Goal: Task Accomplishment & Management: Use online tool/utility

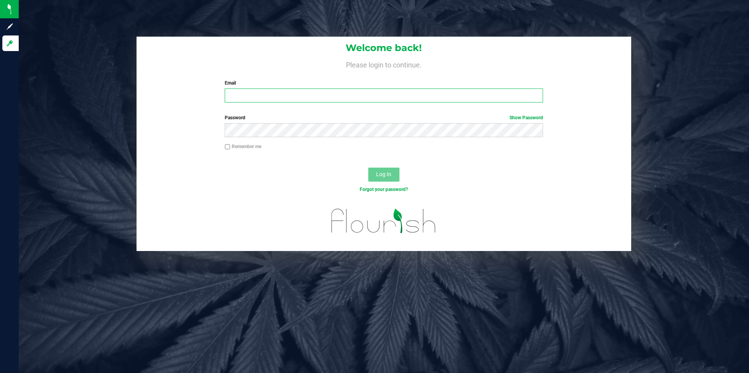
click at [311, 92] on input "Email" at bounding box center [384, 96] width 318 height 14
type input "[EMAIL_ADDRESS][DOMAIN_NAME]"
click at [368, 168] on button "Log In" at bounding box center [383, 175] width 31 height 14
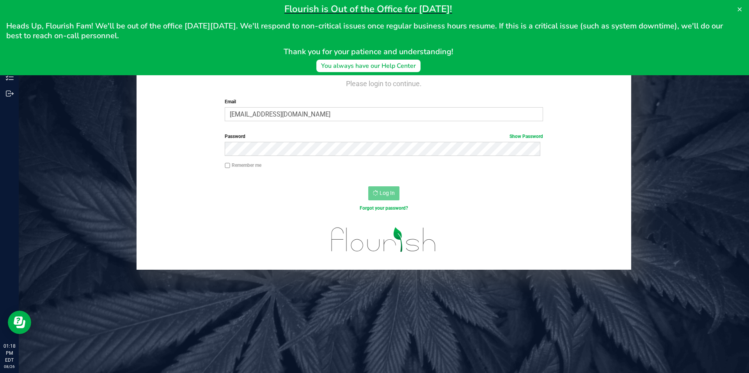
click at [117, 5] on h1 "Flourish is Out of the Office for Labor Day!" at bounding box center [368, 9] width 724 height 12
click at [100, 164] on div "Welcome back! Please login to continue. Email mikem@missperryfarms.com Required…" at bounding box center [384, 162] width 742 height 215
click at [737, 7] on icon at bounding box center [740, 9] width 6 height 6
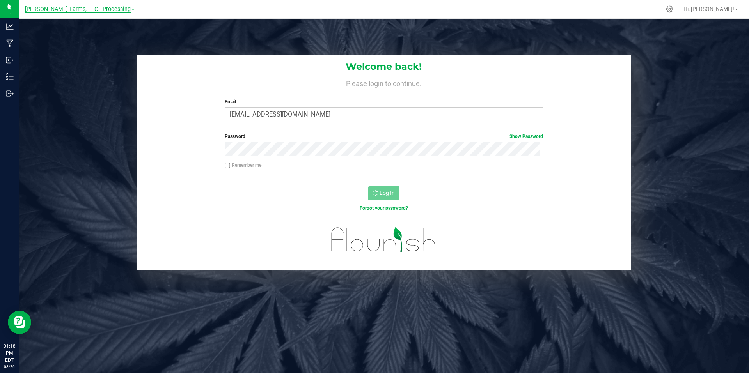
click at [119, 9] on span "[PERSON_NAME] Farms, LLC - Processing" at bounding box center [78, 9] width 106 height 7
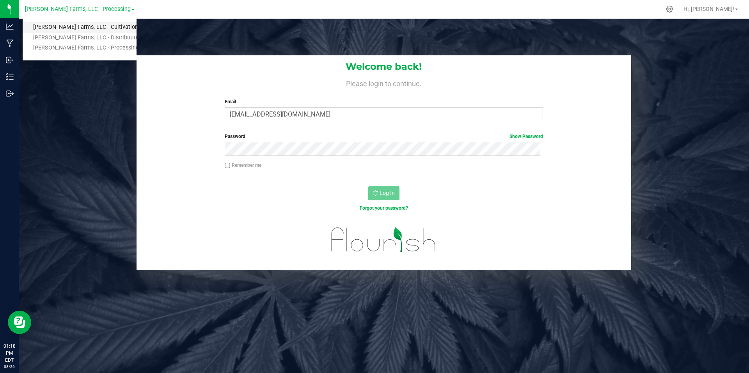
click at [104, 28] on link "[PERSON_NAME] Farms, LLC - Cultivation" at bounding box center [80, 27] width 114 height 11
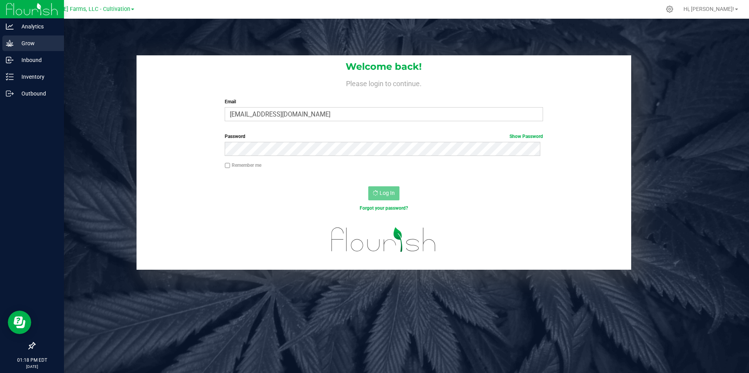
click at [20, 44] on p "Grow" at bounding box center [37, 43] width 47 height 9
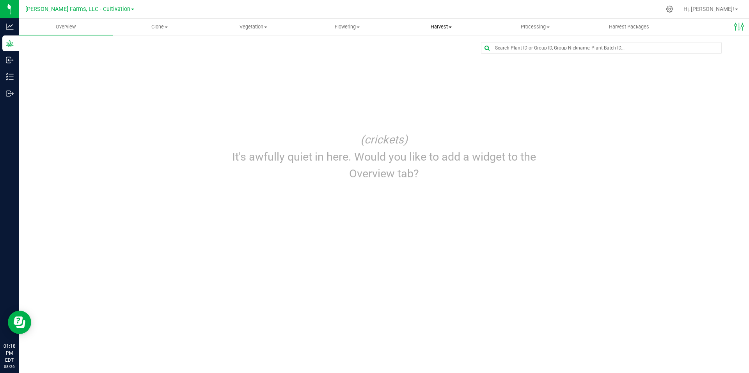
click at [442, 27] on span "Harvest" at bounding box center [441, 26] width 93 height 7
click at [405, 48] on span "Harvests" at bounding box center [416, 47] width 43 height 7
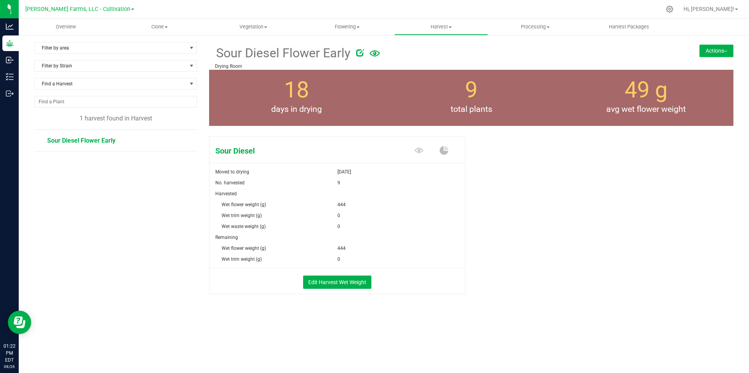
click at [727, 48] on button "Actions" at bounding box center [717, 50] width 34 height 12
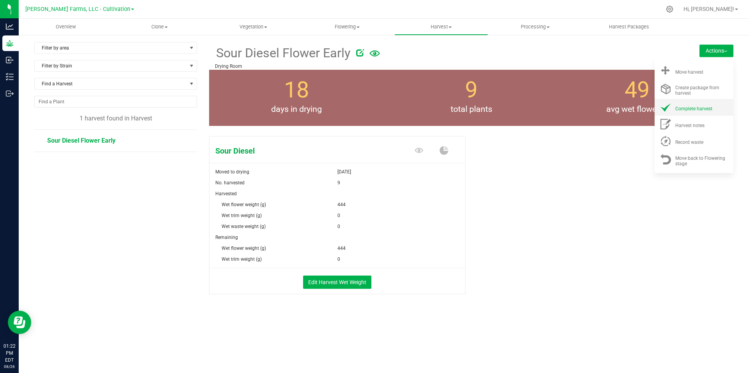
click at [690, 107] on span "Complete harvest" at bounding box center [693, 108] width 37 height 5
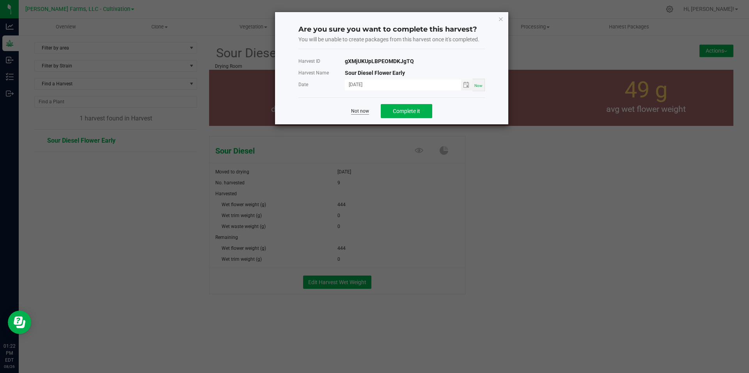
click at [361, 112] on link "Not now" at bounding box center [360, 111] width 18 height 7
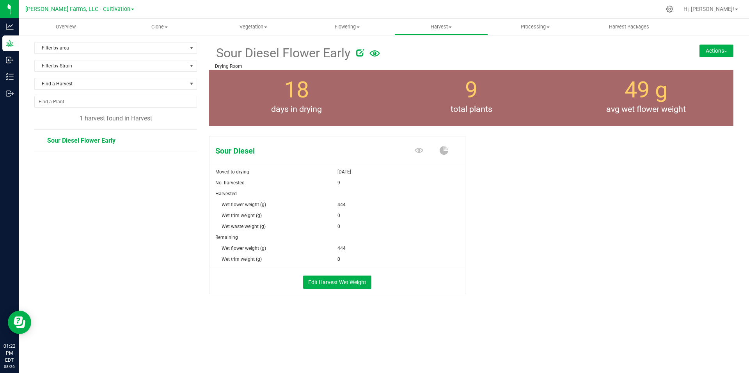
click at [727, 47] on button "Actions" at bounding box center [717, 50] width 34 height 12
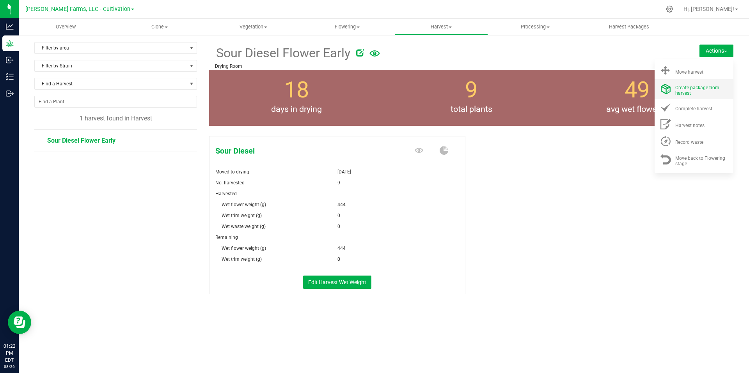
click at [697, 86] on span "Create package from harvest" at bounding box center [697, 90] width 44 height 11
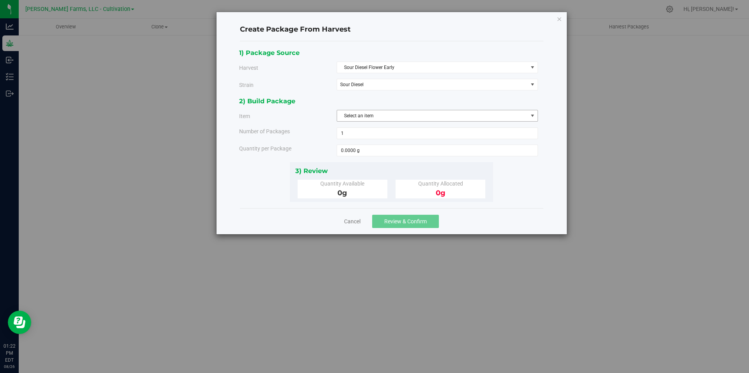
click at [529, 115] on span "select" at bounding box center [533, 115] width 10 height 11
click at [558, 105] on div "Create Package From Harvest 1) Package Source Harvest Sour Diesel Flower Early …" at bounding box center [392, 123] width 350 height 222
click at [533, 115] on span "select" at bounding box center [533, 116] width 6 height 6
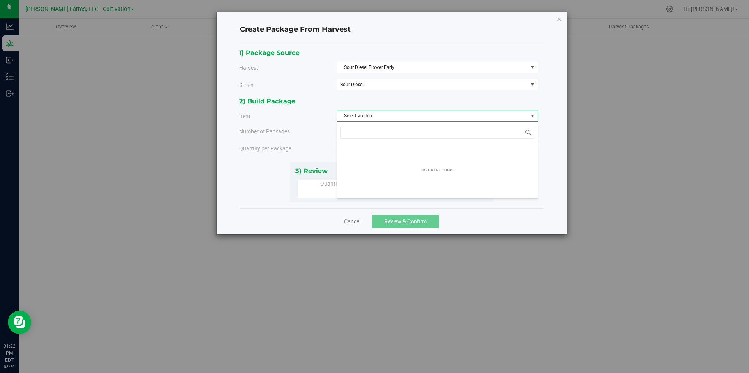
click at [598, 138] on div "Create Package From Harvest 1) Package Source Harvest Sour Diesel Flower Early …" at bounding box center [377, 186] width 755 height 373
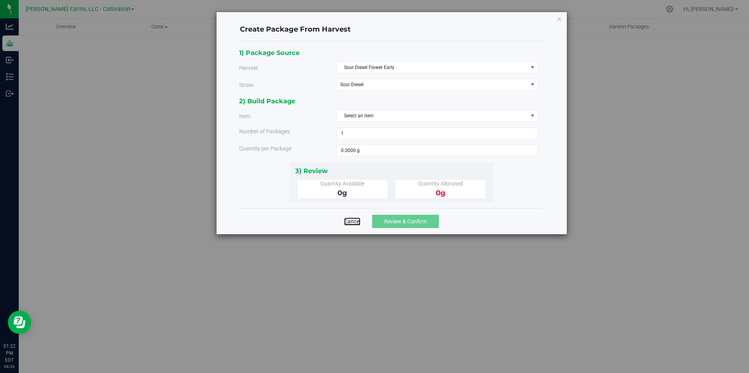
click at [351, 220] on link "Cancel" at bounding box center [352, 222] width 16 height 8
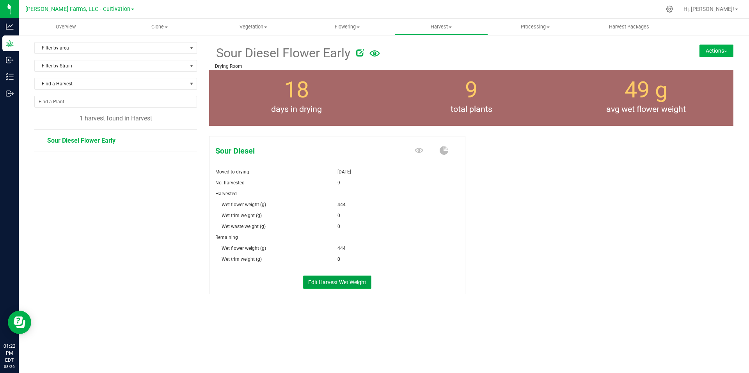
click at [346, 282] on button "Edit Harvest Wet Weight" at bounding box center [337, 282] width 68 height 13
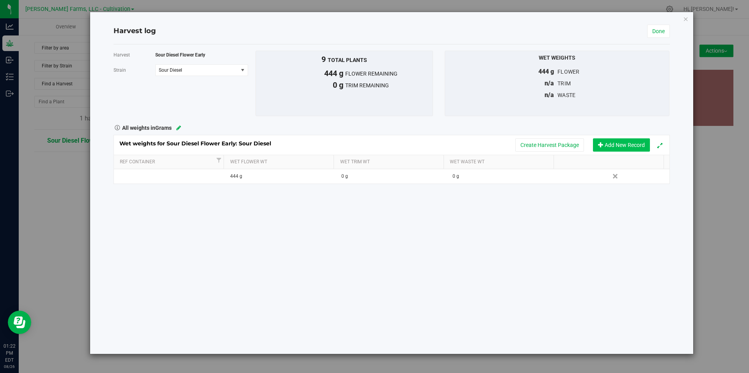
click at [613, 147] on button "Add New Record" at bounding box center [621, 145] width 57 height 13
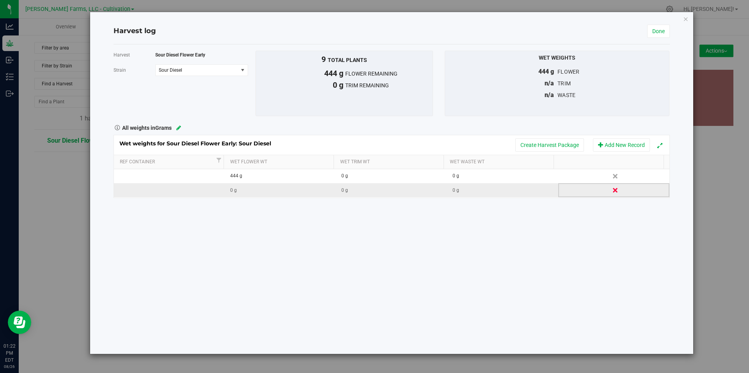
click at [610, 189] on link "Delete" at bounding box center [616, 190] width 12 height 10
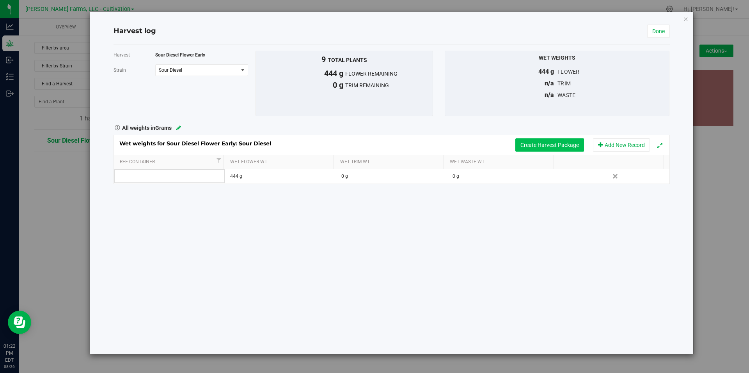
click at [550, 145] on button "Create Harvest Package" at bounding box center [549, 145] width 69 height 13
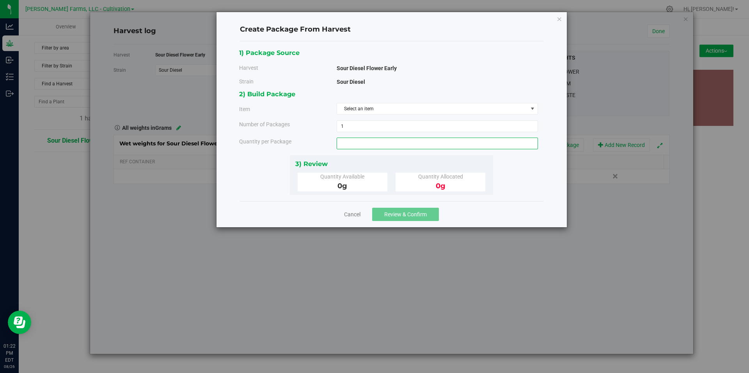
click at [401, 144] on span at bounding box center [437, 144] width 201 height 12
type input "69"
type input "69.0000 g"
click at [408, 125] on span "1 1" at bounding box center [437, 127] width 201 height 12
click at [402, 106] on span "Select an item" at bounding box center [432, 108] width 191 height 11
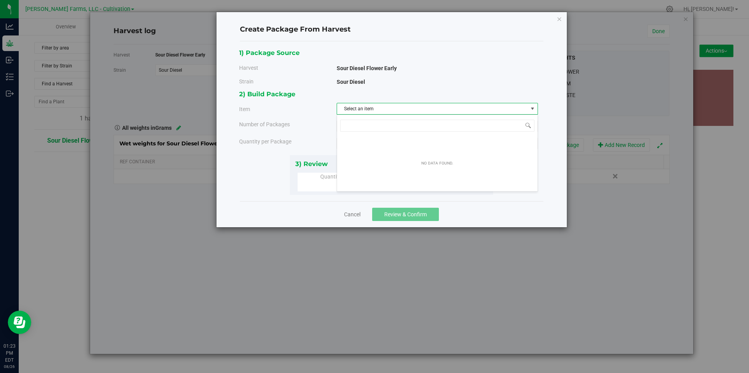
click at [423, 109] on span "Select an item" at bounding box center [432, 108] width 191 height 11
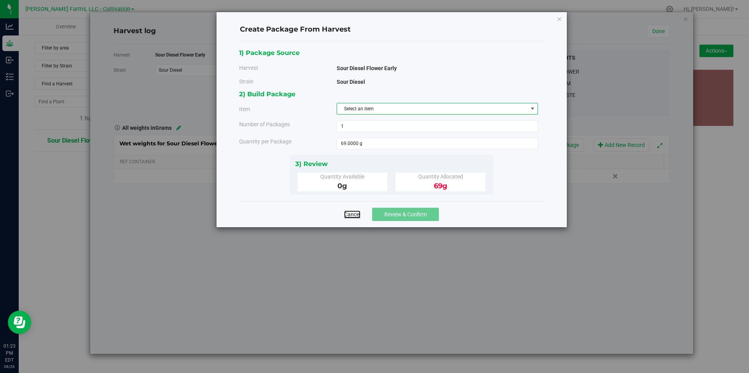
click at [345, 215] on link "Cancel" at bounding box center [352, 215] width 16 height 8
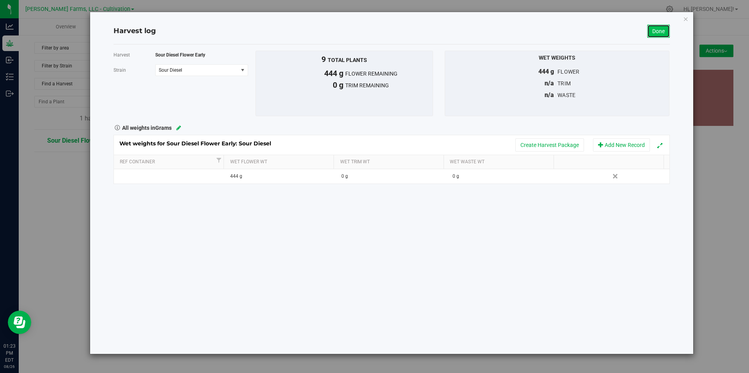
click at [659, 27] on link "Done" at bounding box center [658, 31] width 23 height 13
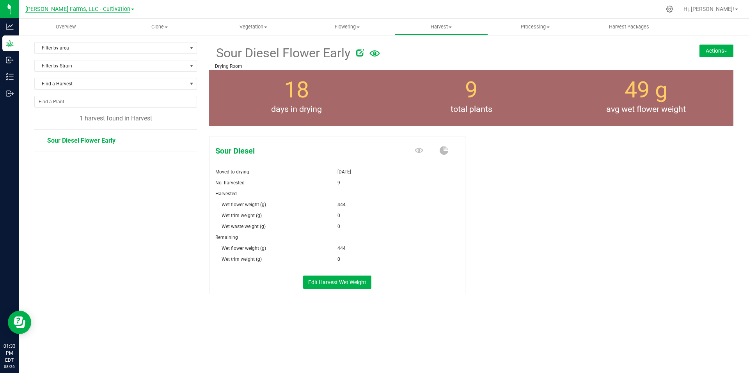
click at [111, 11] on span "[PERSON_NAME] Farms, LLC - Cultivation" at bounding box center [77, 9] width 105 height 7
click at [103, 47] on link "[PERSON_NAME] Farms, LLC - Processing" at bounding box center [80, 48] width 114 height 11
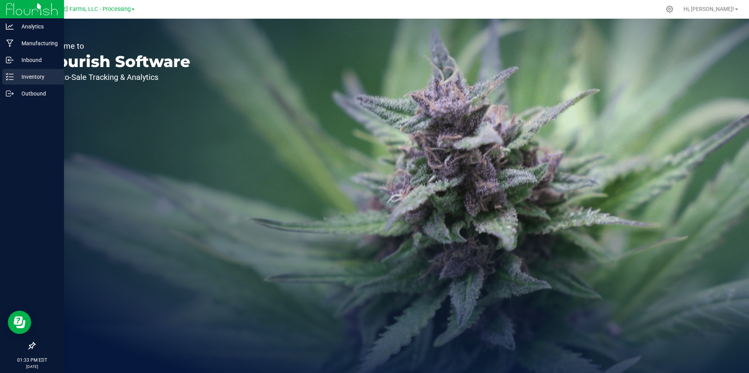
click at [31, 82] on div "Inventory" at bounding box center [33, 77] width 62 height 16
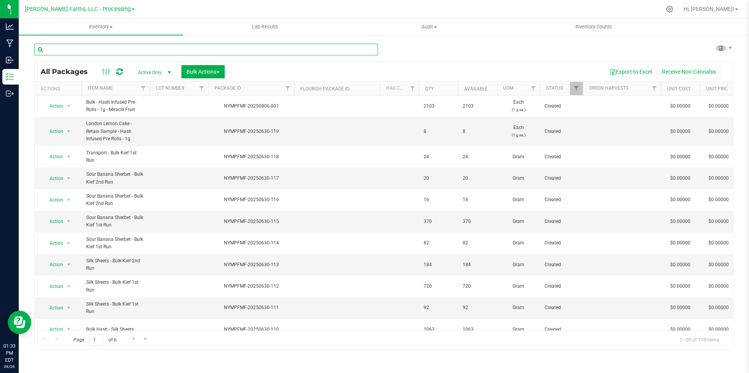
click at [168, 47] on input "text" at bounding box center [206, 50] width 344 height 12
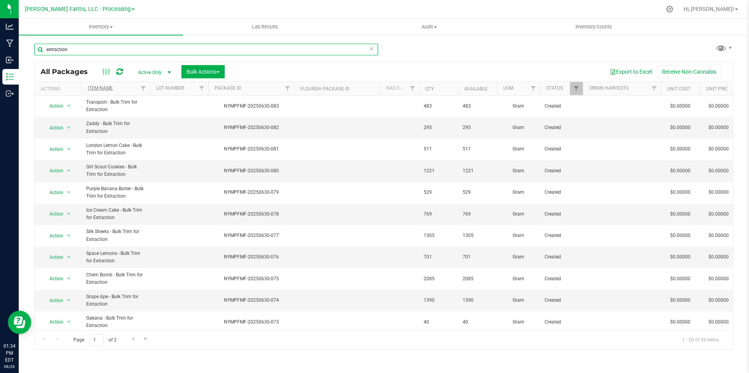
type input "extraction"
click at [101, 86] on link "Item Name" at bounding box center [100, 87] width 25 height 5
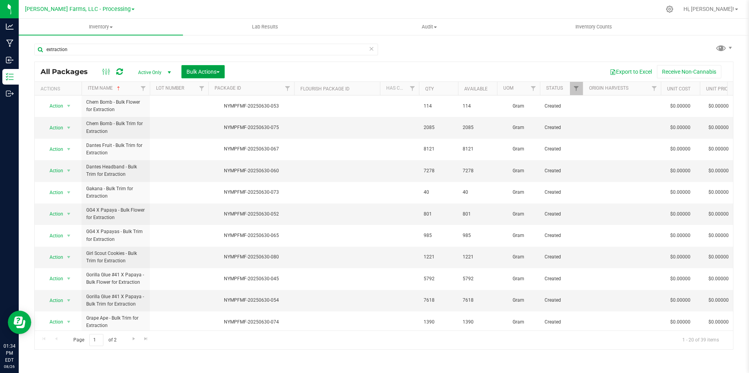
click at [224, 73] on button "Bulk Actions" at bounding box center [202, 71] width 43 height 13
click at [214, 166] on div "Print package labels" at bounding box center [214, 162] width 57 height 12
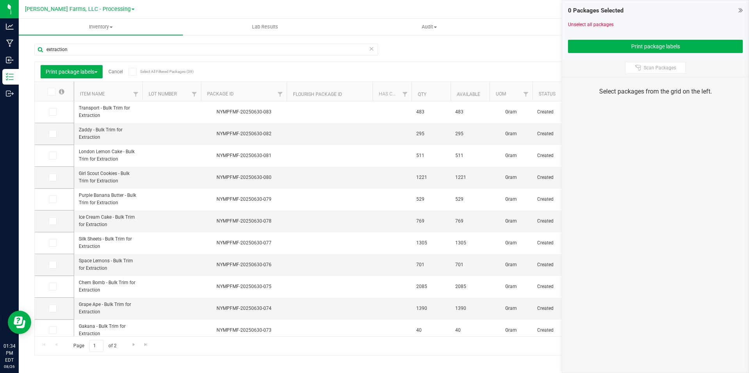
click at [52, 92] on icon at bounding box center [50, 92] width 5 height 0
click at [0, 0] on input "checkbox" at bounding box center [0, 0] width 0 height 0
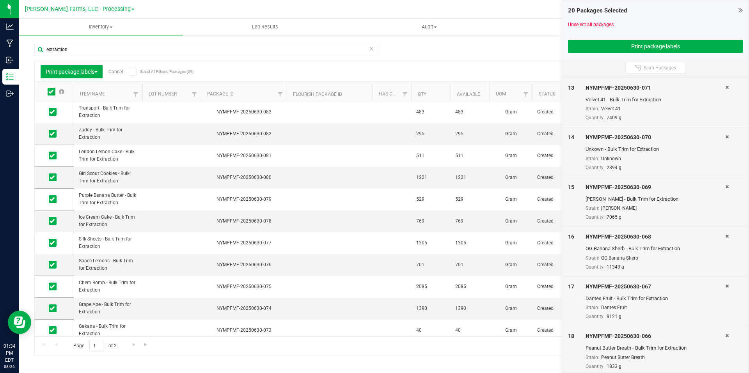
scroll to position [718, 0]
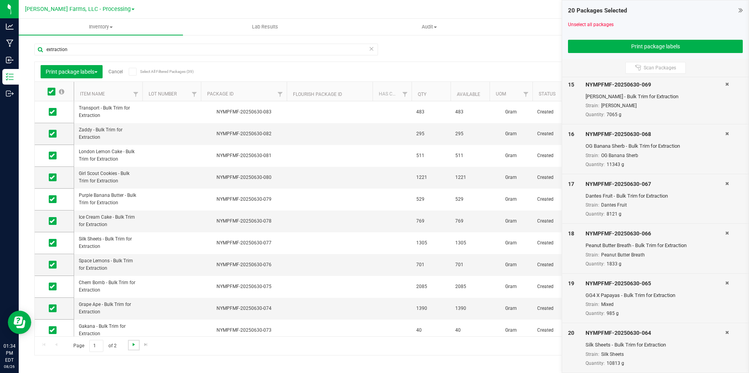
click at [132, 348] on span "Go to the next page" at bounding box center [134, 345] width 6 height 6
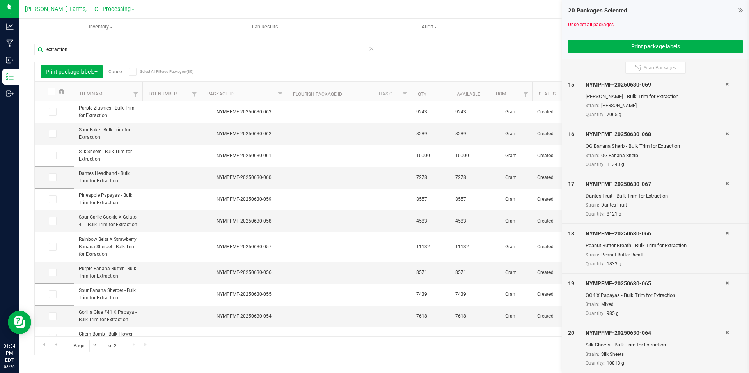
click at [51, 92] on icon at bounding box center [50, 92] width 5 height 0
click at [0, 0] on input "checkbox" at bounding box center [0, 0] width 0 height 0
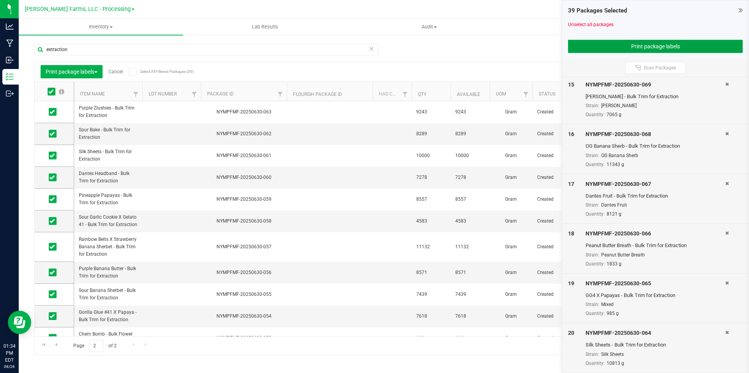
click at [675, 43] on button "Print package labels" at bounding box center [655, 46] width 175 height 13
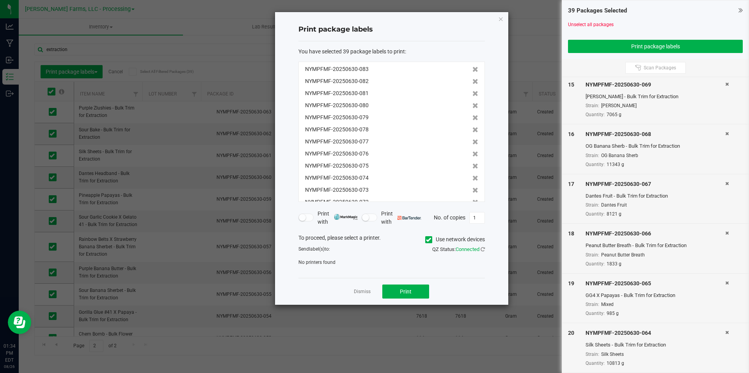
click at [426, 240] on icon at bounding box center [428, 240] width 5 height 0
click at [0, 0] on input "Use network devices" at bounding box center [0, 0] width 0 height 0
click at [473, 265] on span at bounding box center [387, 264] width 176 height 11
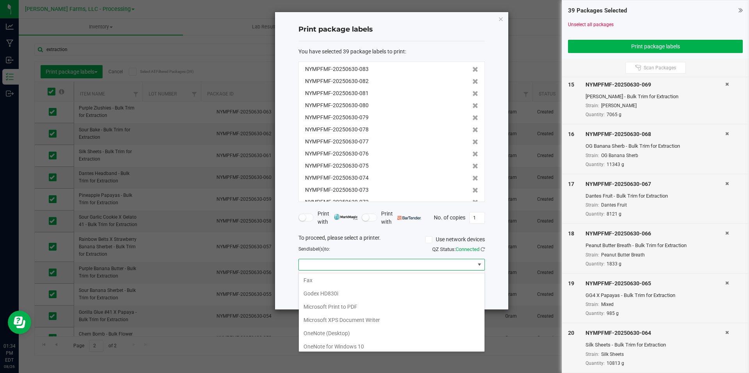
scroll to position [15, 0]
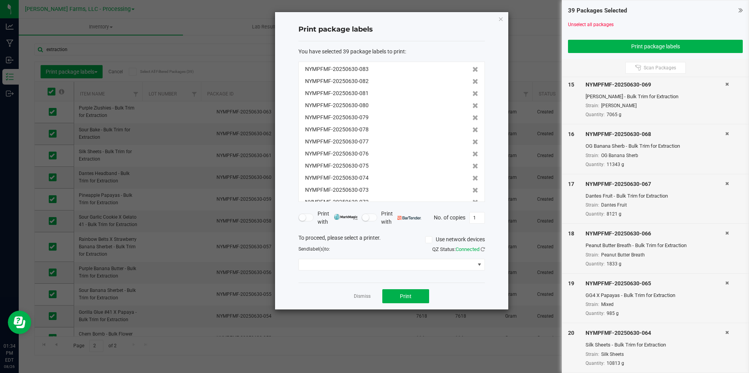
click at [503, 267] on div "Print package labels You have selected 39 package labels to print : NYMPFMF-202…" at bounding box center [391, 161] width 233 height 298
click at [503, 18] on icon "button" at bounding box center [500, 18] width 5 height 9
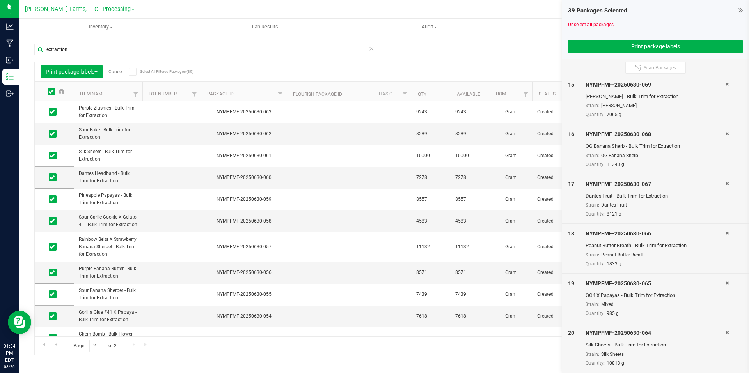
click at [520, 30] on uib-tab-heading "Inventory Counts" at bounding box center [594, 27] width 164 height 16
